Goal: Information Seeking & Learning: Find specific fact

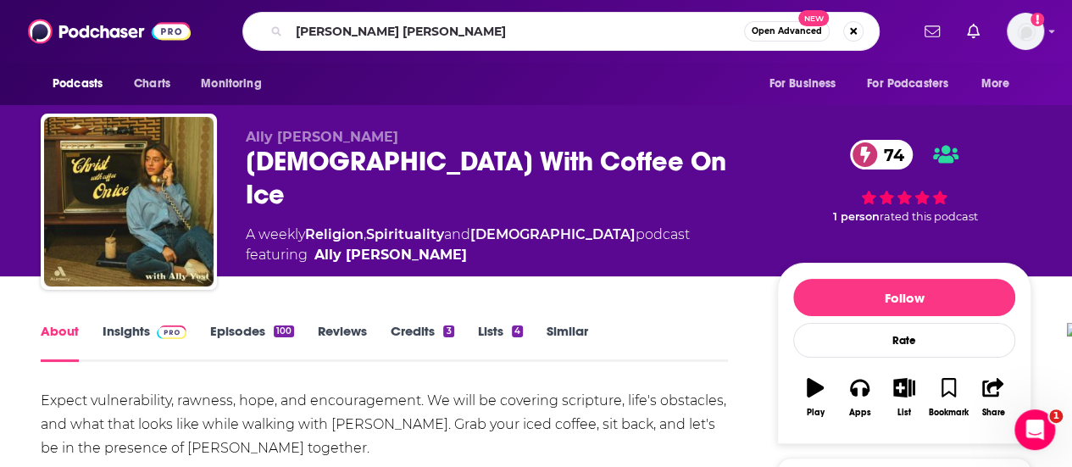
type input "[PERSON_NAME]"
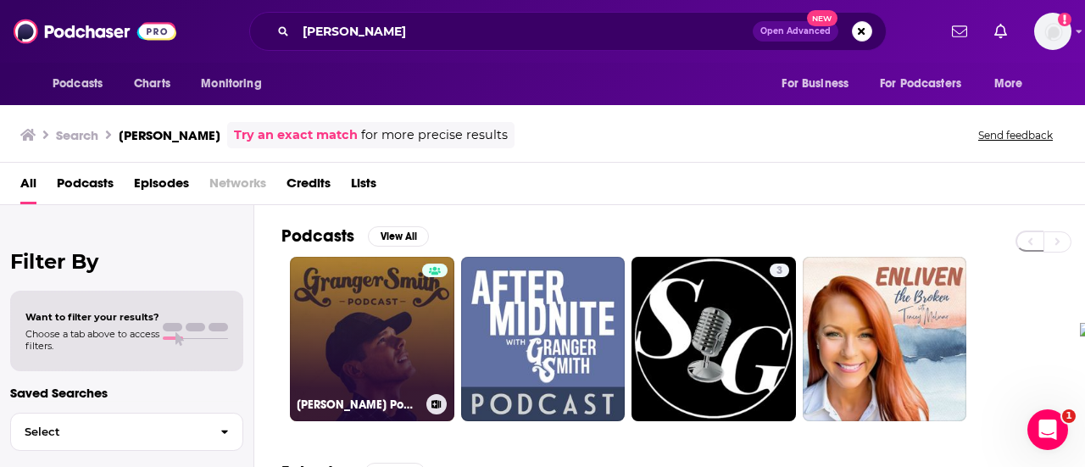
click at [361, 317] on link "[PERSON_NAME] Podcast" at bounding box center [372, 339] width 164 height 164
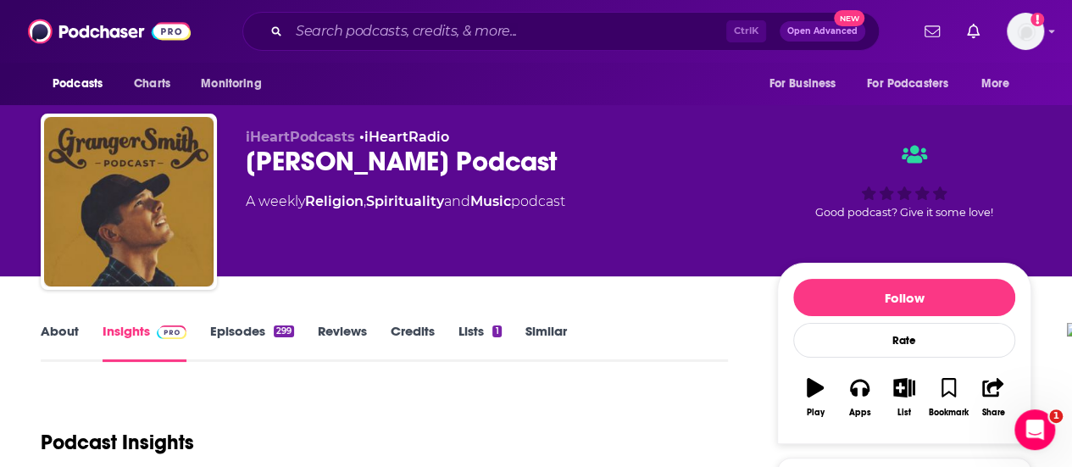
click at [52, 340] on link "About" at bounding box center [60, 342] width 38 height 39
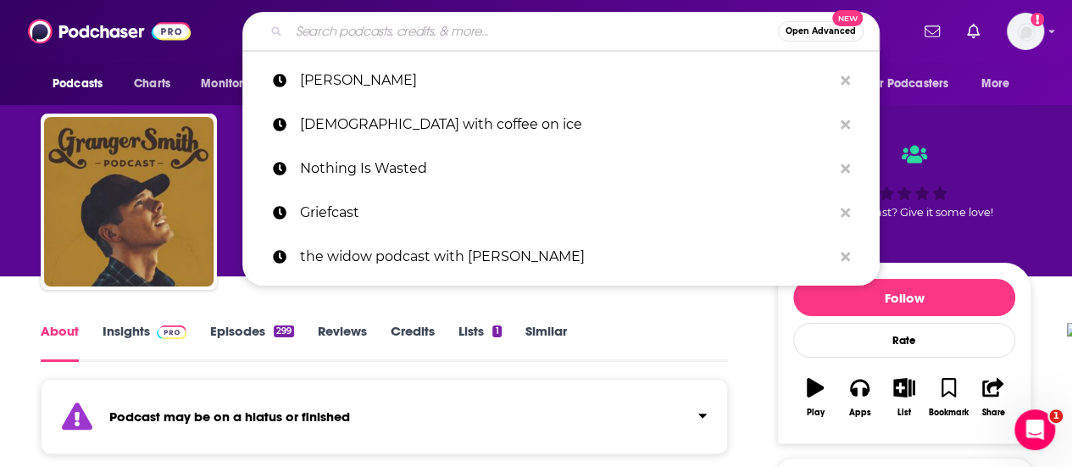
click at [425, 36] on input "Search podcasts, credits, & more..." at bounding box center [533, 31] width 489 height 27
click at [393, 31] on input "Search podcasts, credits, & more..." at bounding box center [533, 31] width 489 height 27
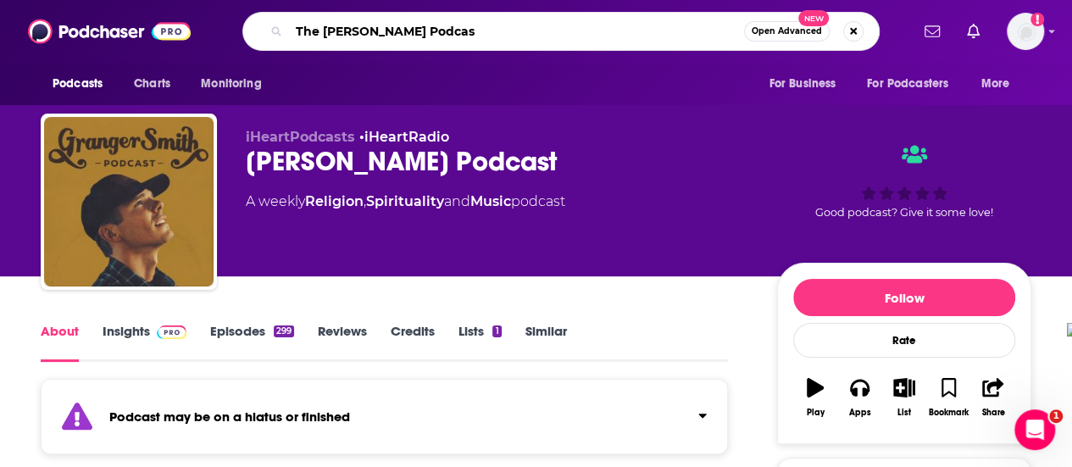
type input "The [PERSON_NAME] Podcast"
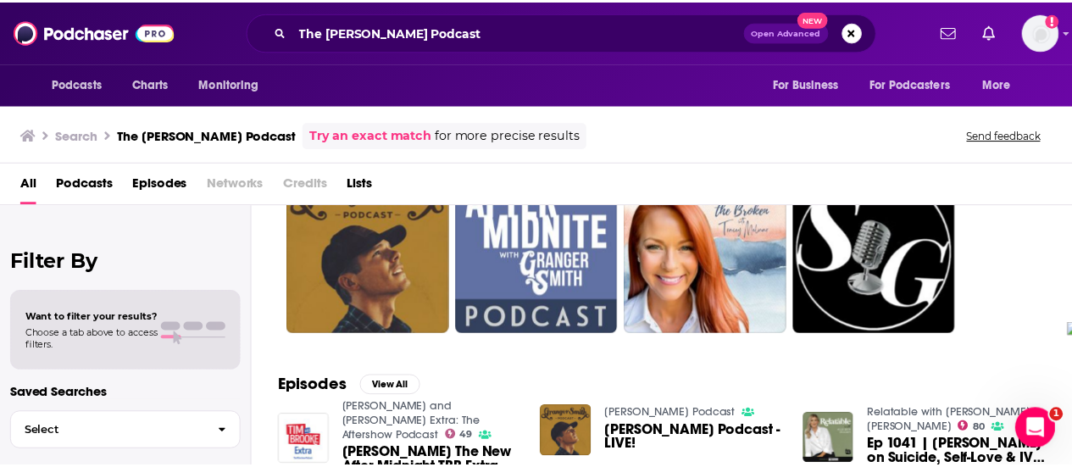
scroll to position [85, 0]
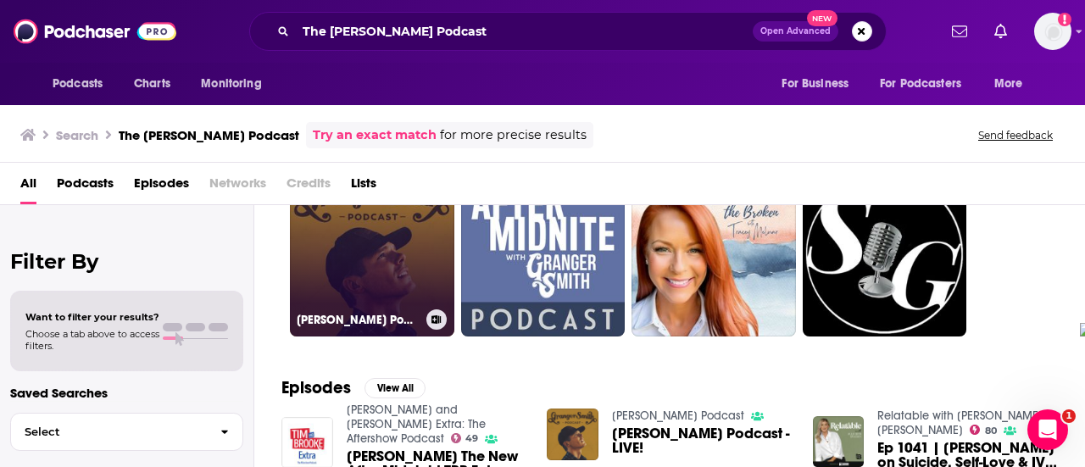
click at [361, 299] on link "[PERSON_NAME] Podcast" at bounding box center [372, 254] width 164 height 164
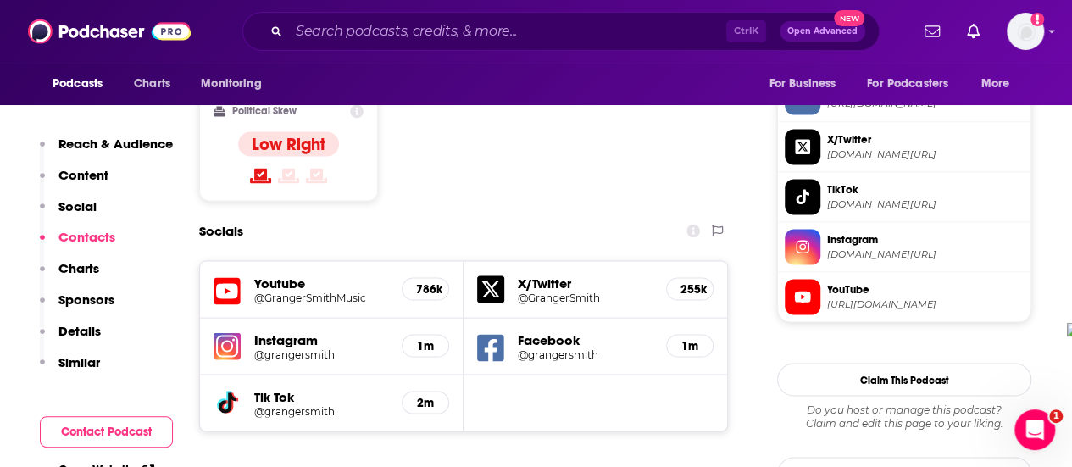
scroll to position [1441, 0]
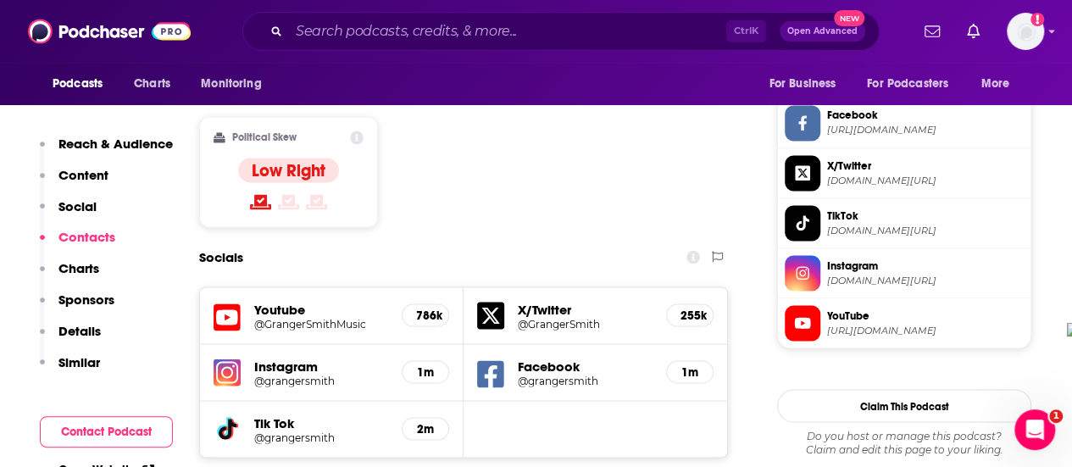
click at [292, 301] on h5 "Youtube" at bounding box center [321, 309] width 134 height 16
click at [283, 317] on h5 "@GrangerSmithMusic" at bounding box center [321, 323] width 134 height 13
click at [472, 14] on div "Ctrl K Open Advanced New" at bounding box center [560, 31] width 637 height 39
click at [485, 31] on input "Search podcasts, credits, & more..." at bounding box center [507, 31] width 437 height 27
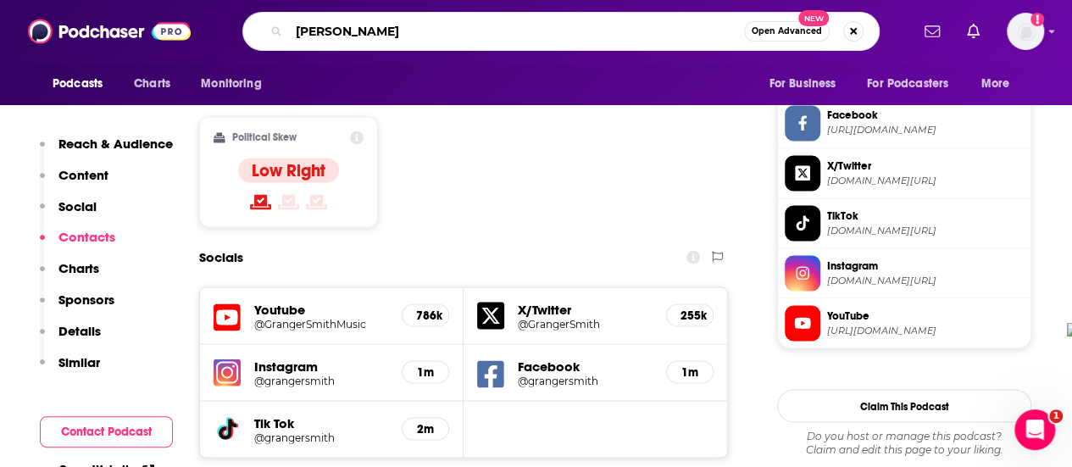
type input "[PERSON_NAME]"
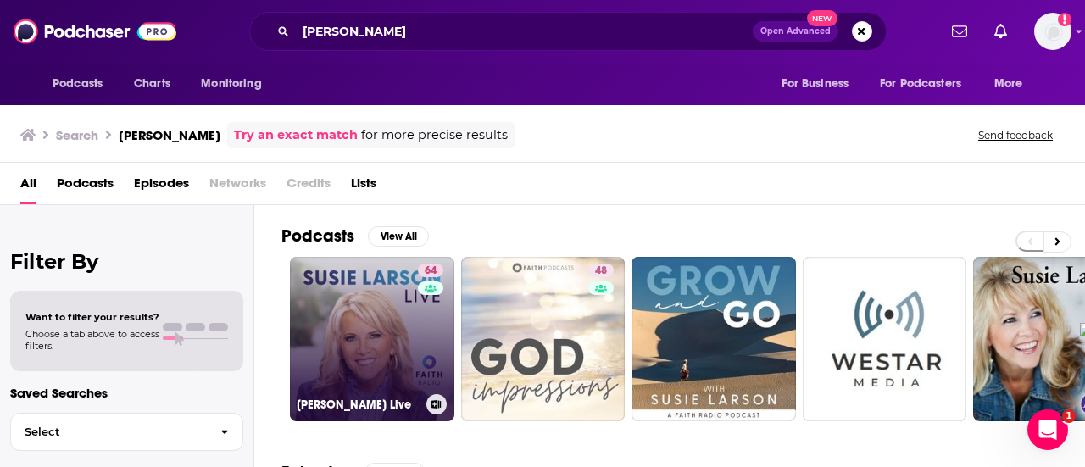
click at [374, 308] on link "64 [PERSON_NAME] Live" at bounding box center [372, 339] width 164 height 164
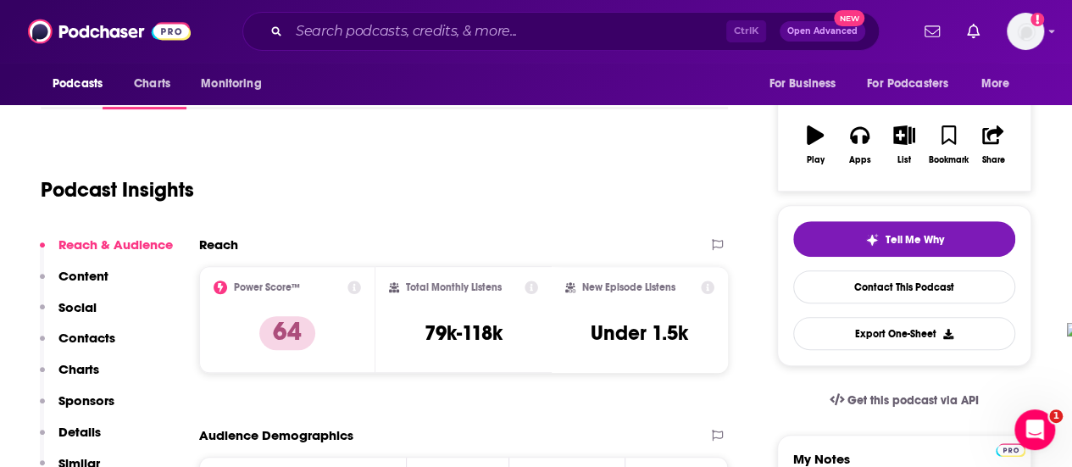
scroll to position [254, 0]
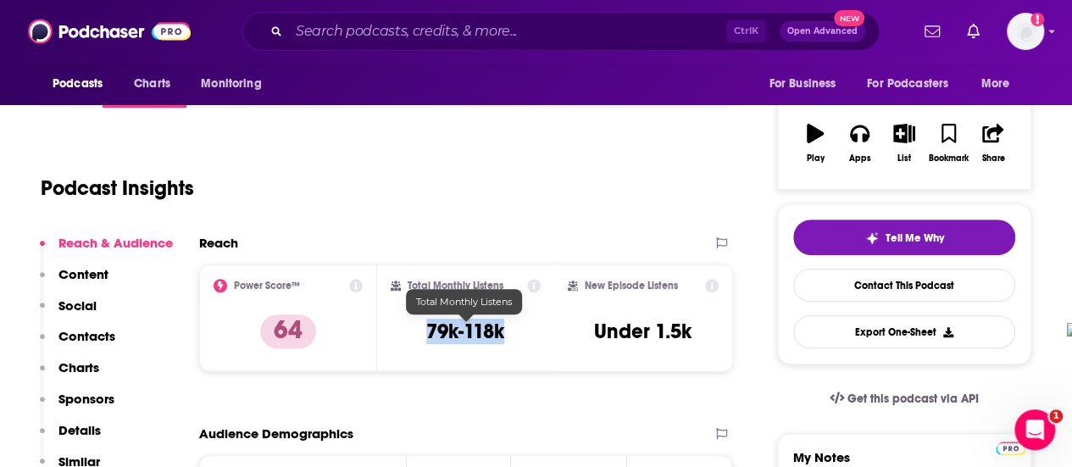
drag, startPoint x: 423, startPoint y: 331, endPoint x: 505, endPoint y: 333, distance: 82.2
click at [505, 333] on div "Total Monthly Listens 79k-118k" at bounding box center [466, 318] width 151 height 78
copy h3 "79k-118k"
